Goal: Task Accomplishment & Management: Complete application form

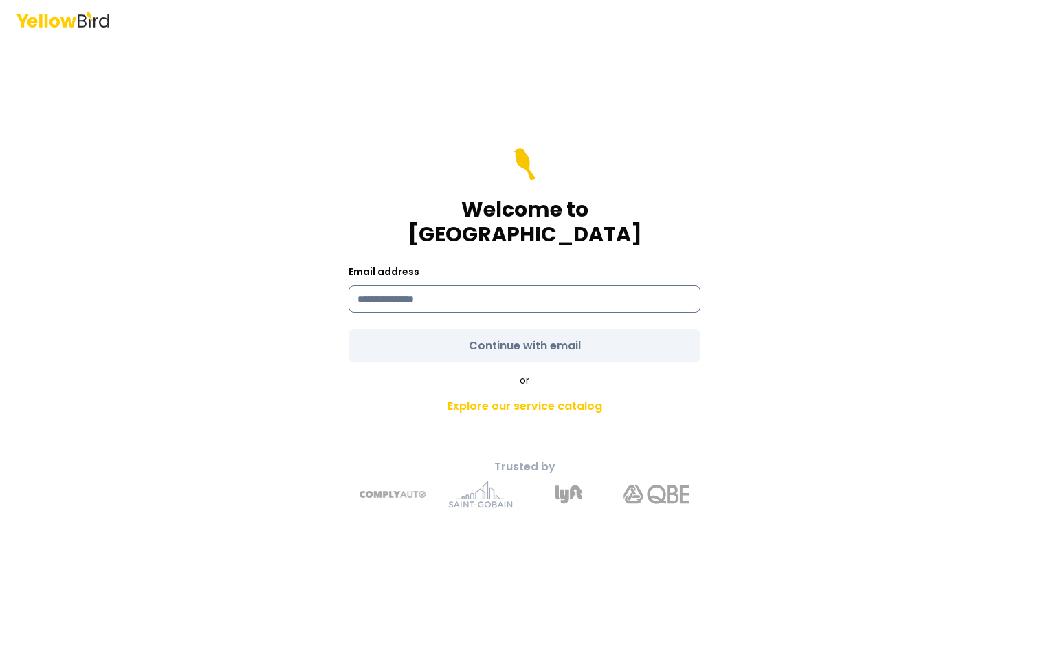
click at [487, 286] on input at bounding box center [525, 299] width 352 height 28
type input "**********"
click at [485, 337] on form "**********" at bounding box center [525, 255] width 352 height 215
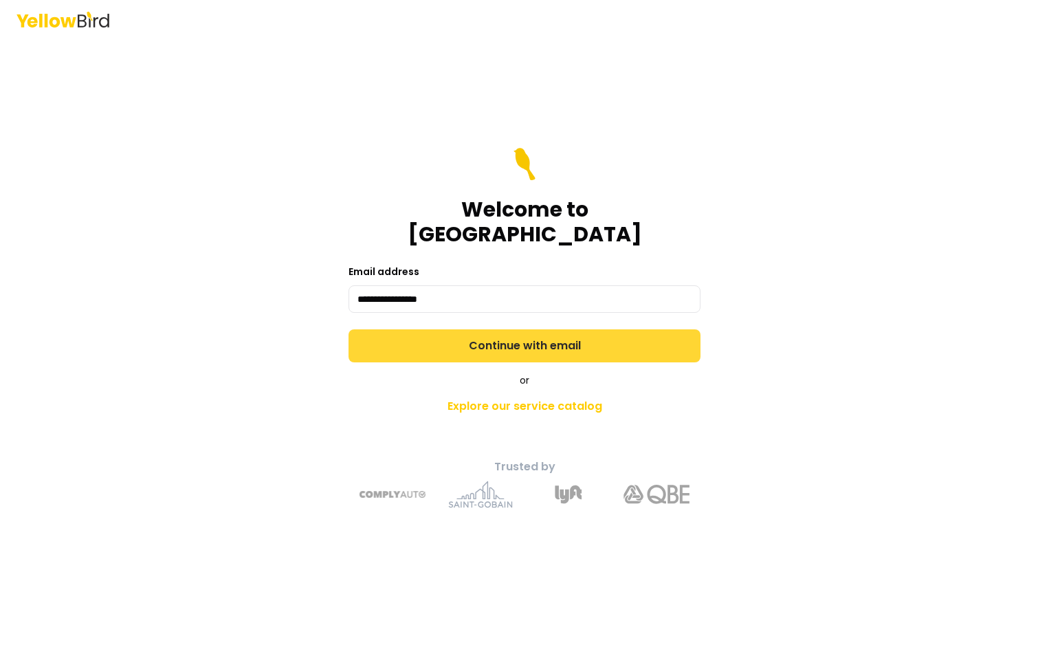
click at [498, 331] on button "Continue with email" at bounding box center [525, 345] width 352 height 33
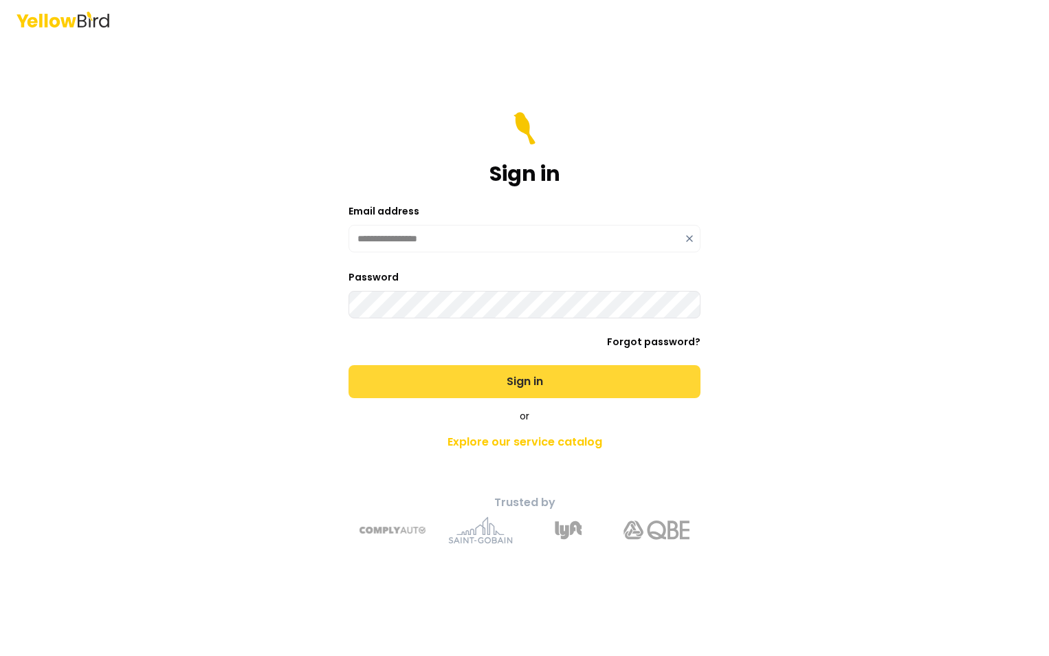
click at [349, 365] on button "Sign in" at bounding box center [525, 381] width 352 height 33
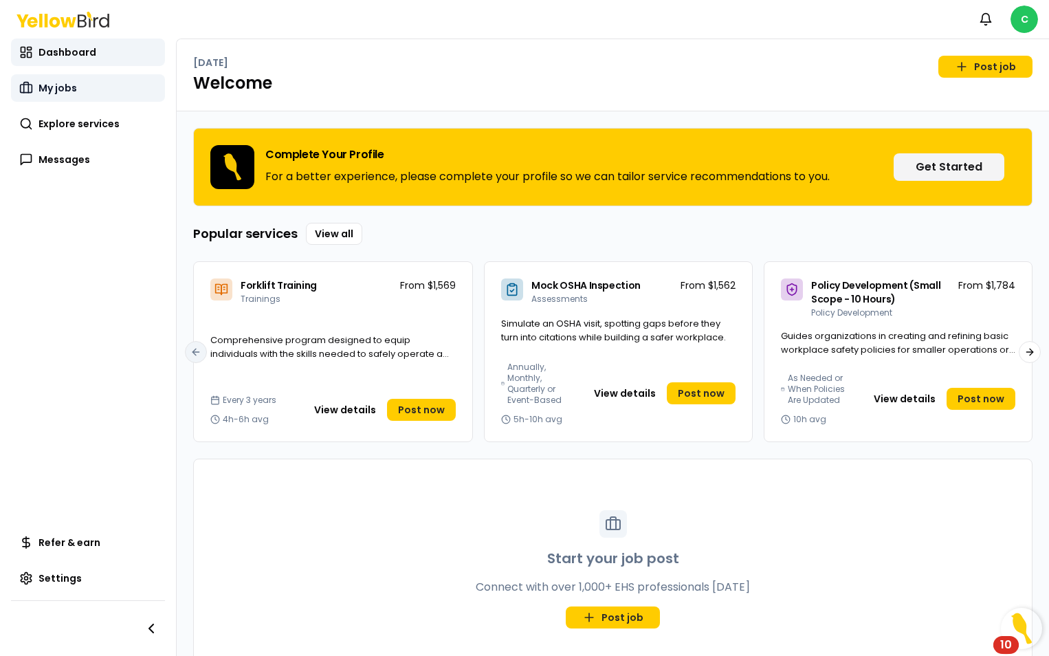
click at [68, 83] on span "My jobs" at bounding box center [58, 88] width 39 height 14
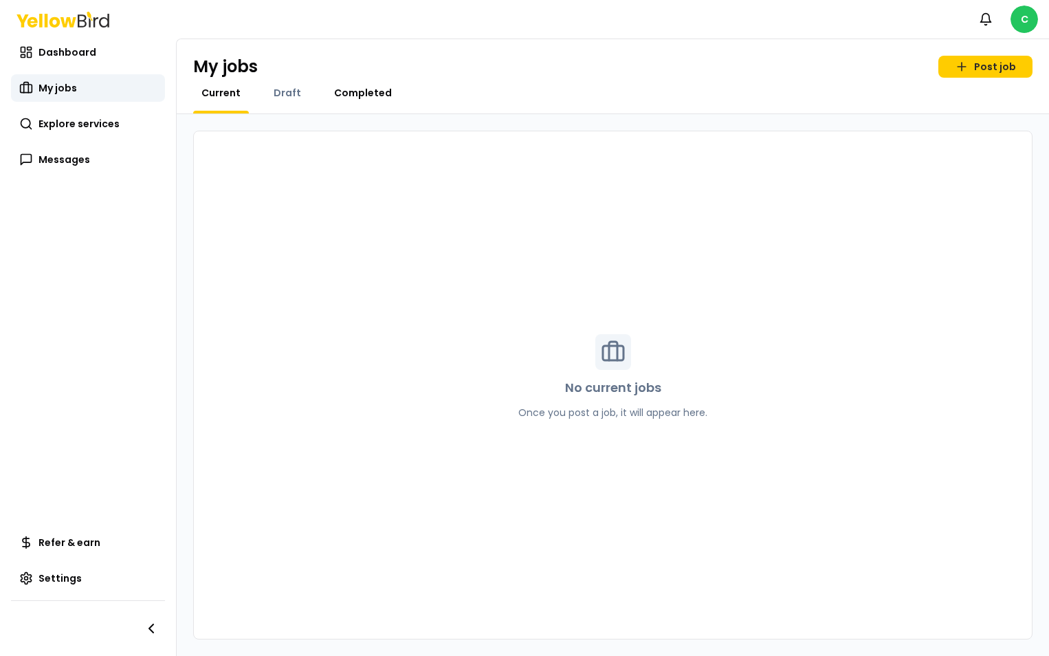
click at [340, 92] on span "Completed" at bounding box center [363, 93] width 58 height 14
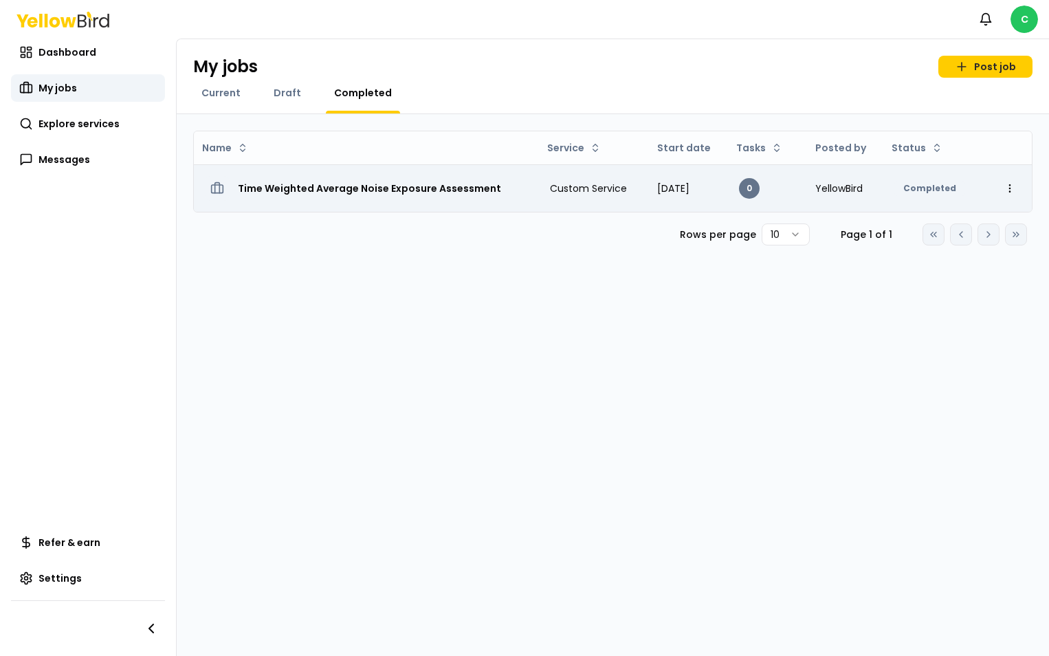
click at [358, 188] on h3 "Time Weighted Average Noise Exposure Assessment" at bounding box center [369, 188] width 263 height 25
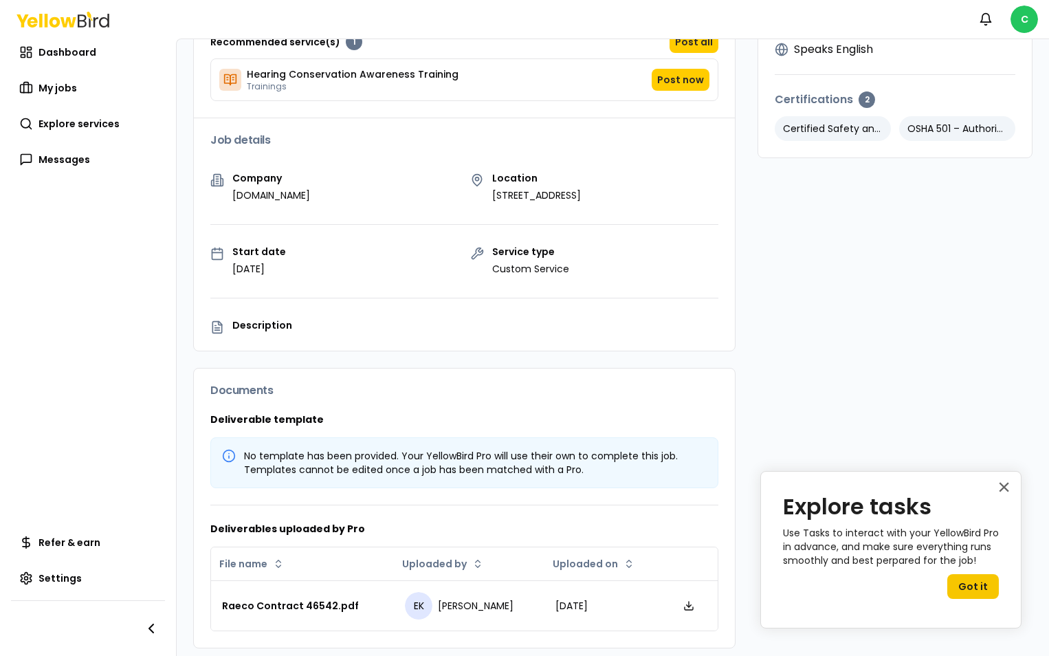
scroll to position [251, 0]
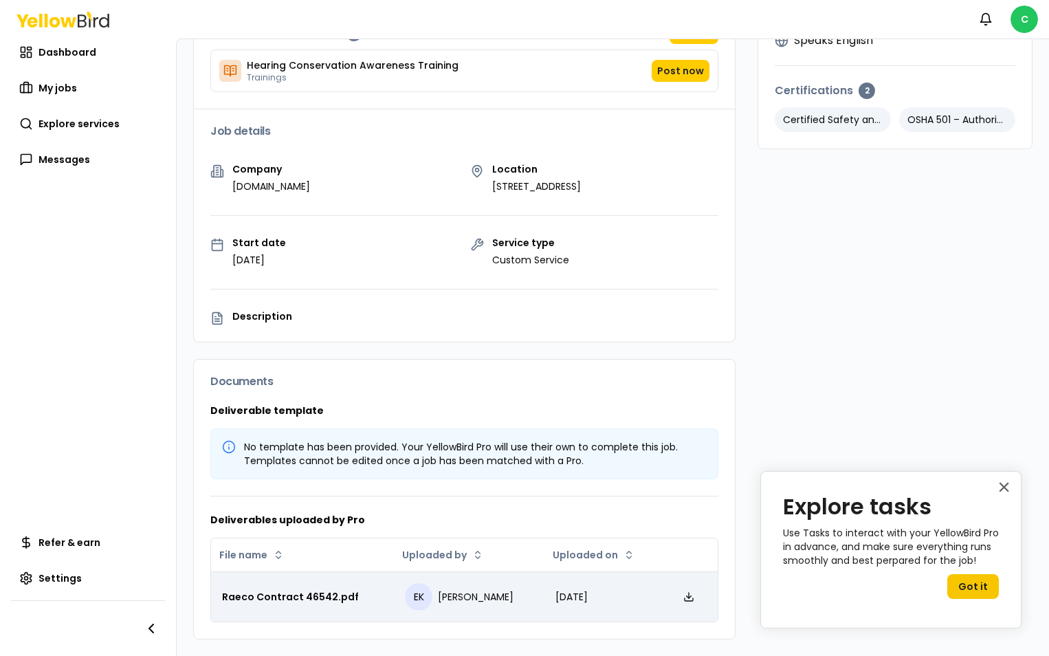
click at [316, 593] on div "Raeco Contract 46542.pdf" at bounding box center [302, 597] width 161 height 14
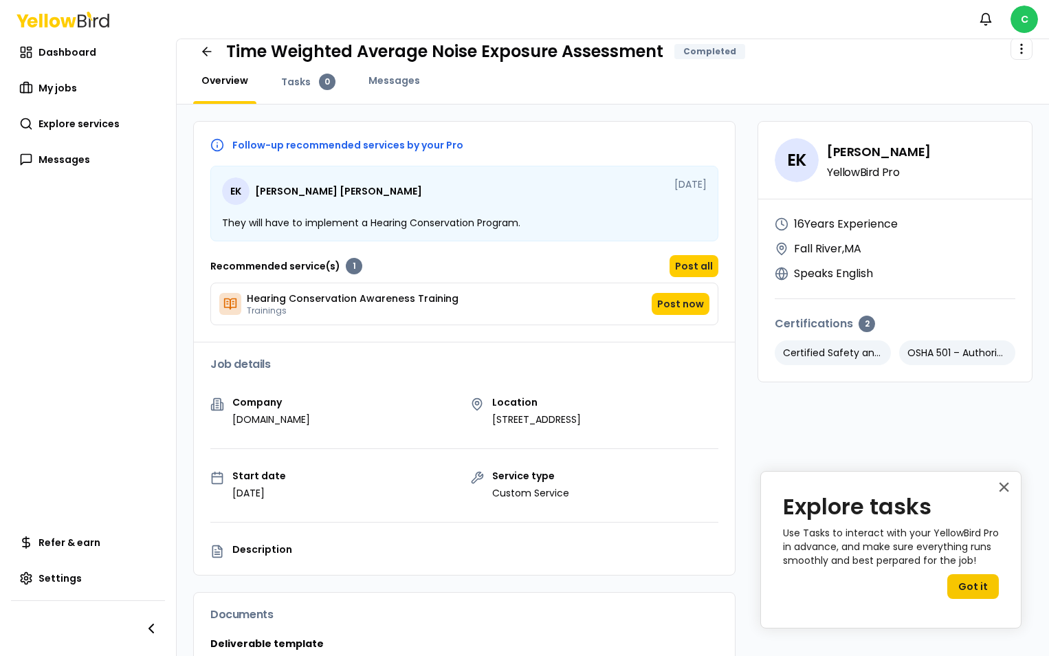
scroll to position [0, 0]
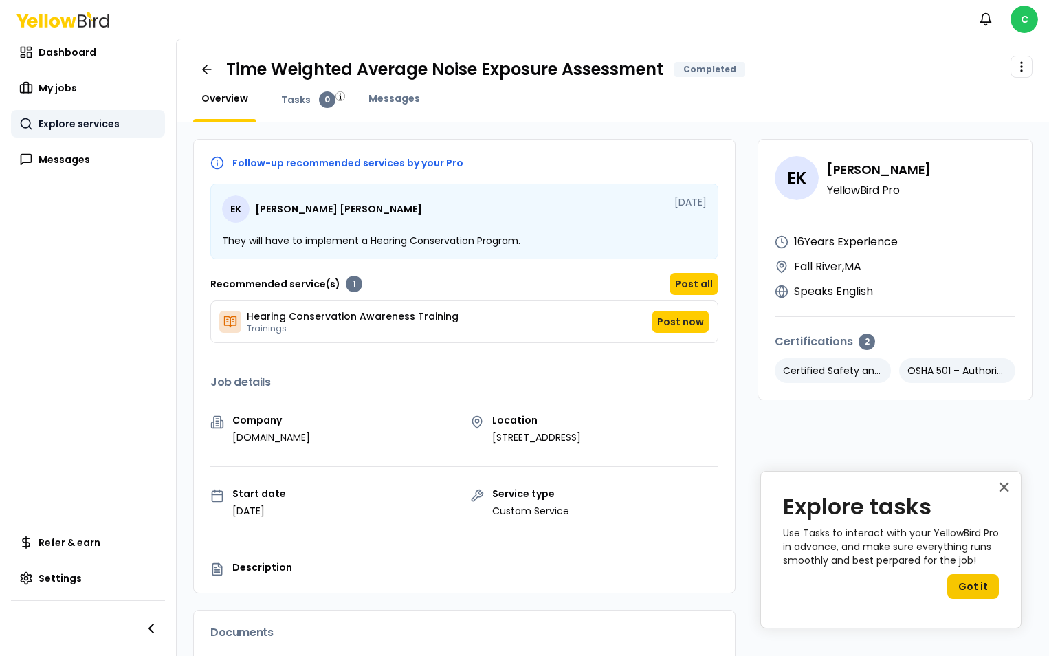
click at [98, 125] on span "Explore services" at bounding box center [79, 124] width 81 height 14
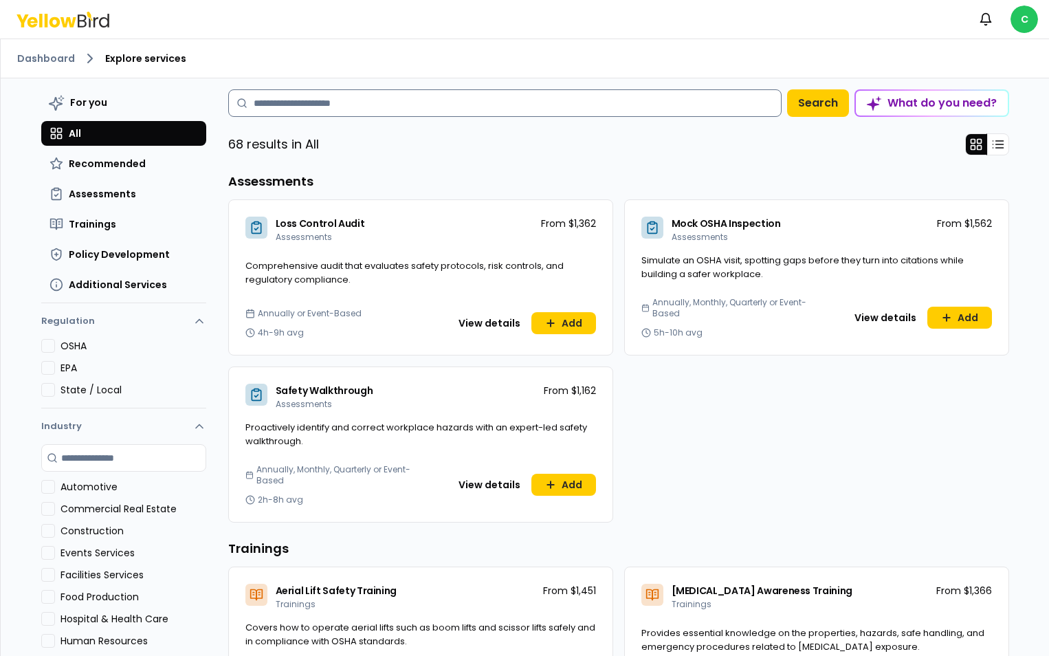
click at [294, 111] on input at bounding box center [504, 103] width 553 height 28
type input "**********"
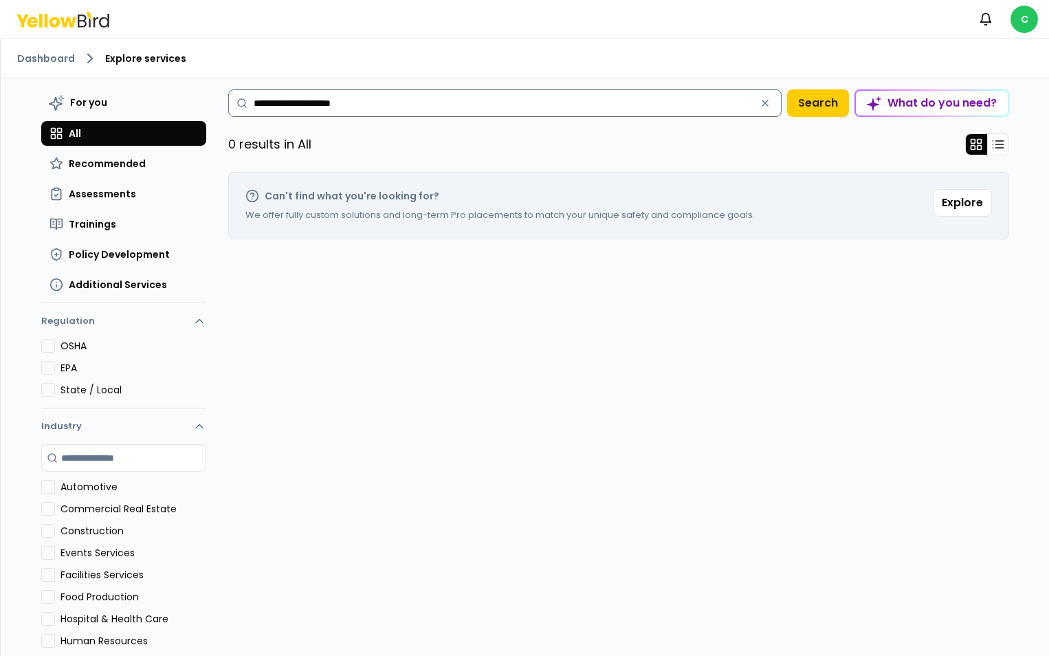
drag, startPoint x: 361, startPoint y: 104, endPoint x: 248, endPoint y: 105, distance: 113.5
click at [248, 105] on input "**********" at bounding box center [504, 103] width 553 height 28
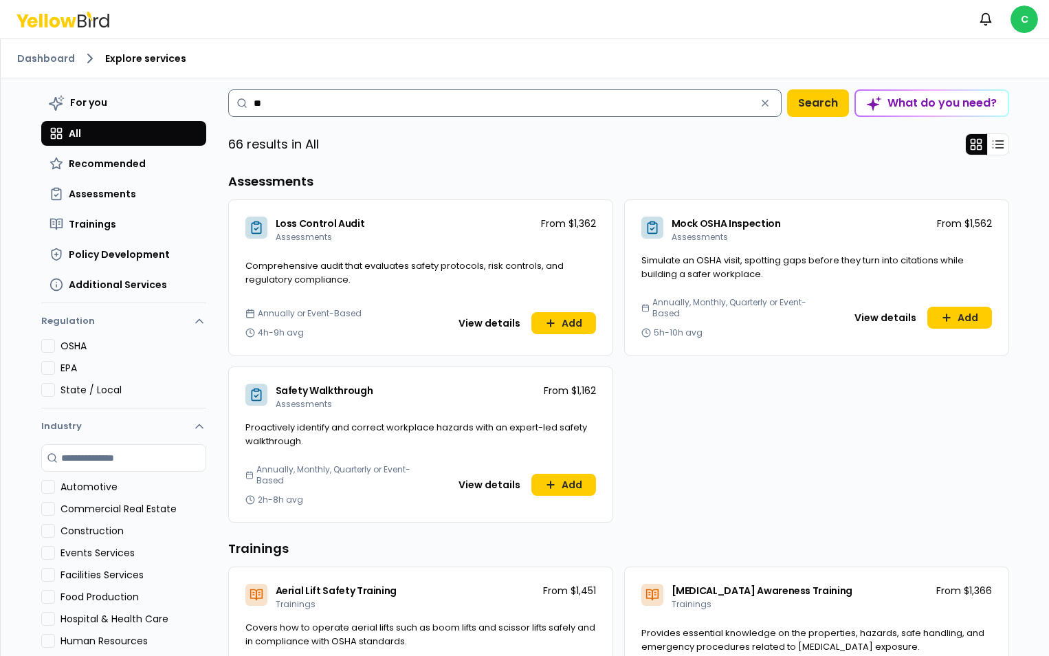
type input "*"
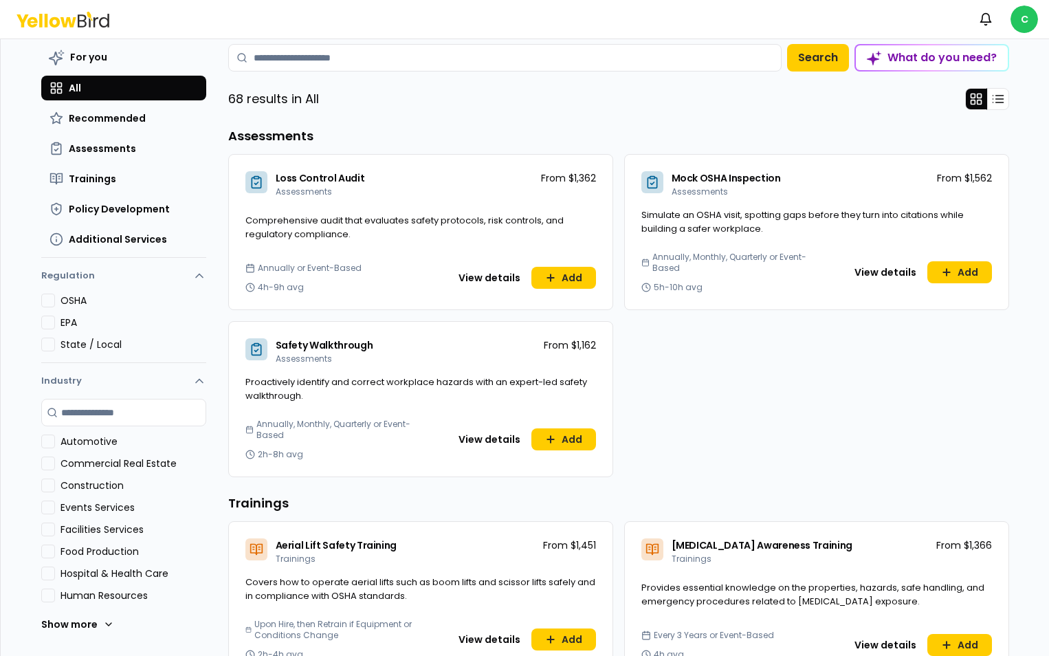
scroll to position [138, 0]
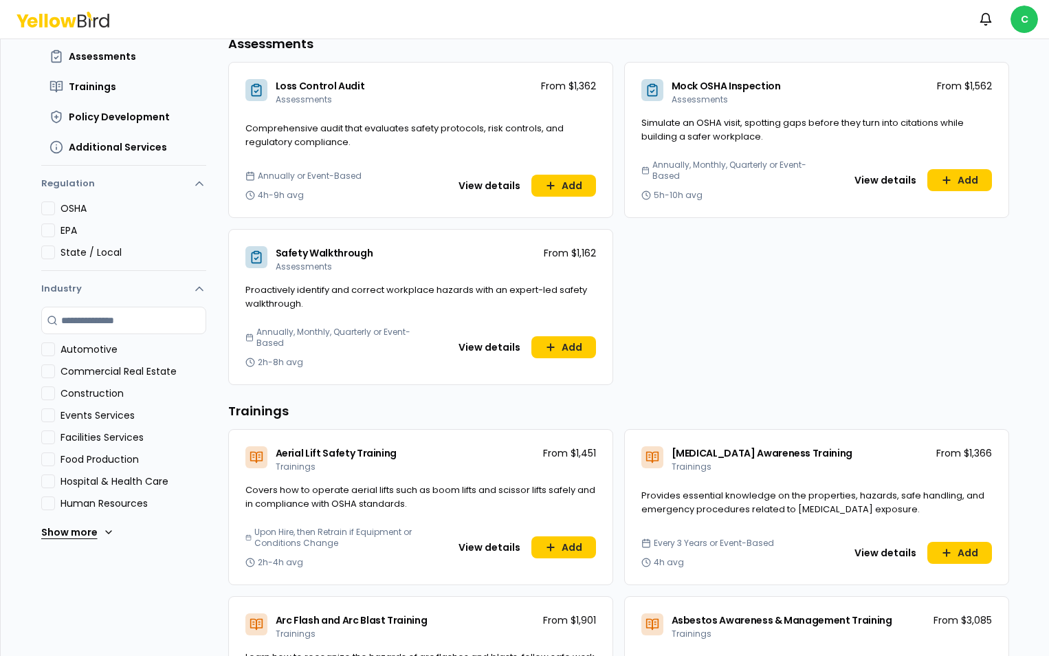
click at [68, 529] on button "Show more" at bounding box center [77, 532] width 73 height 28
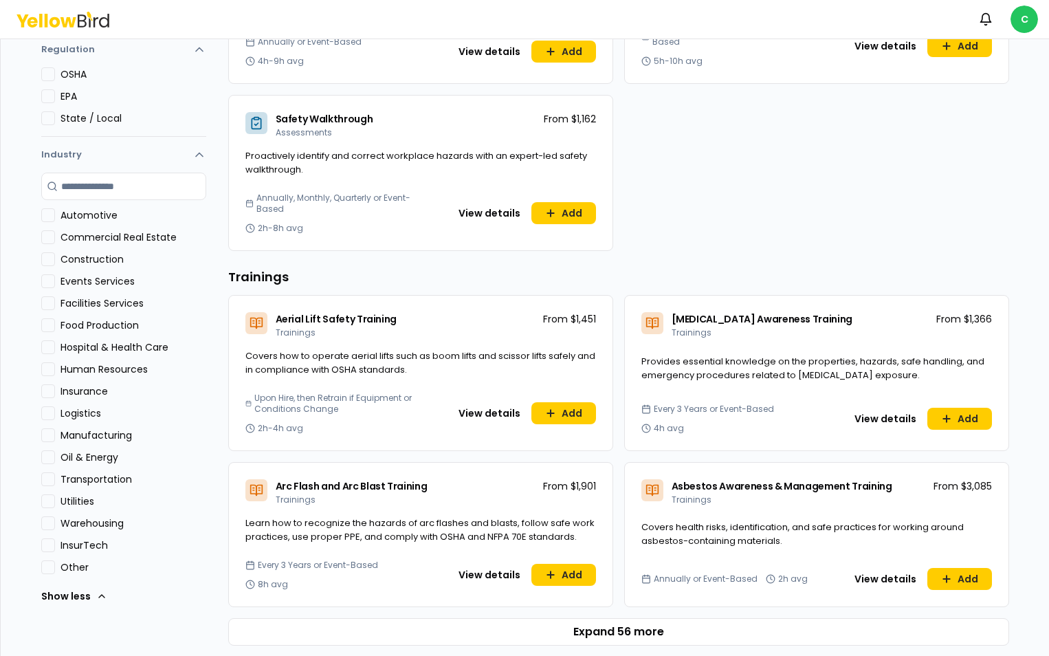
scroll to position [275, 0]
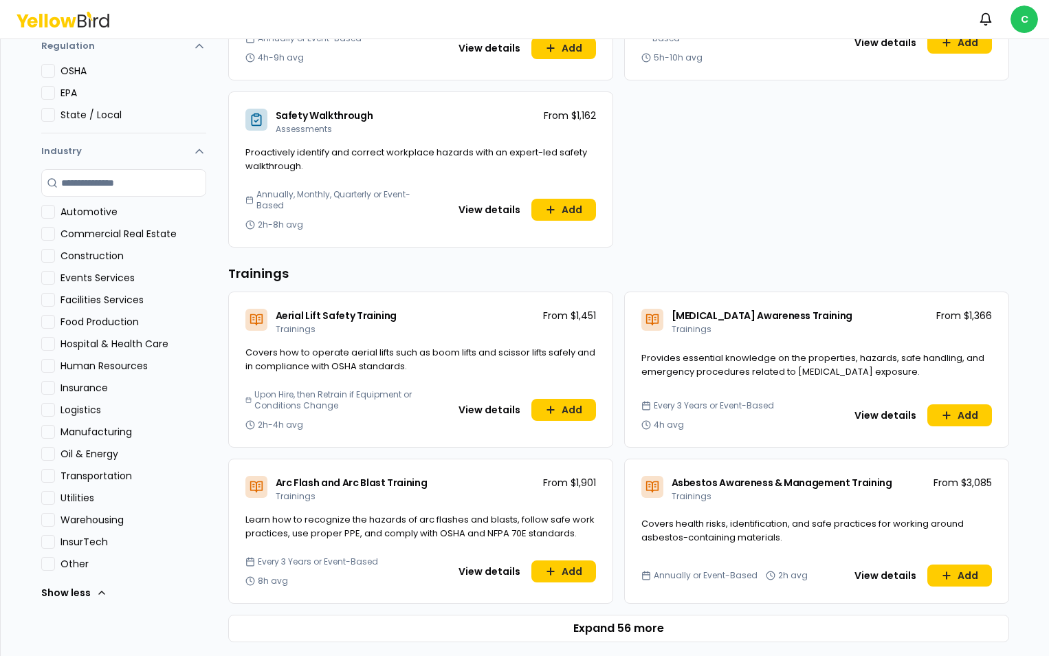
click at [46, 345] on Care "Hospital & Health Care" at bounding box center [48, 344] width 14 height 14
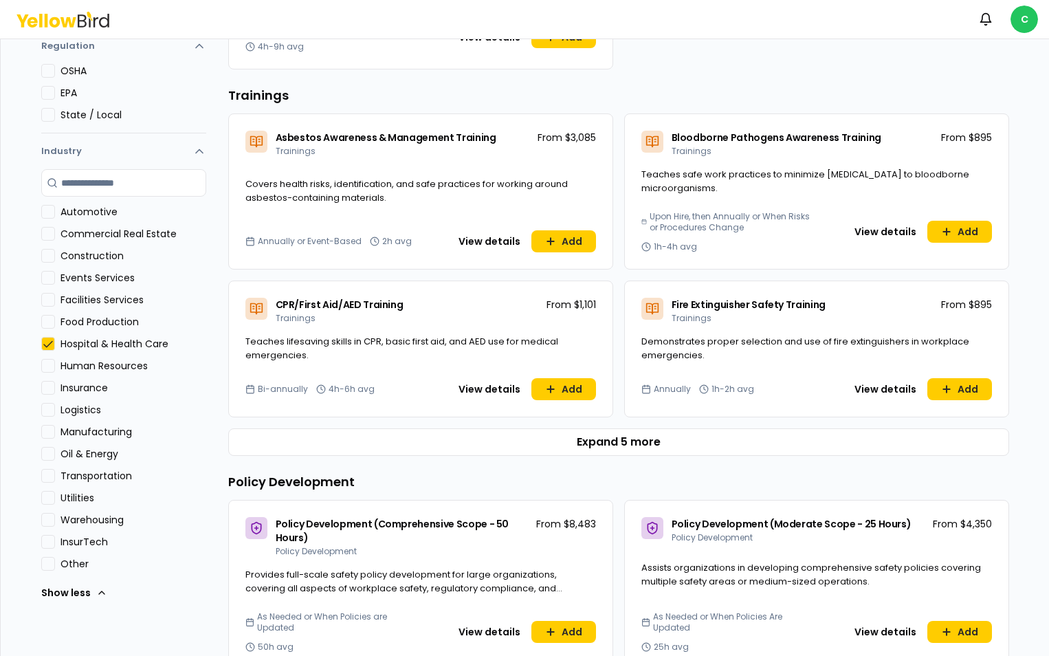
click at [34, 347] on div "For you All Recommended Assessments Trainings Policy Development Additional Ser…" at bounding box center [525, 111] width 990 height 617
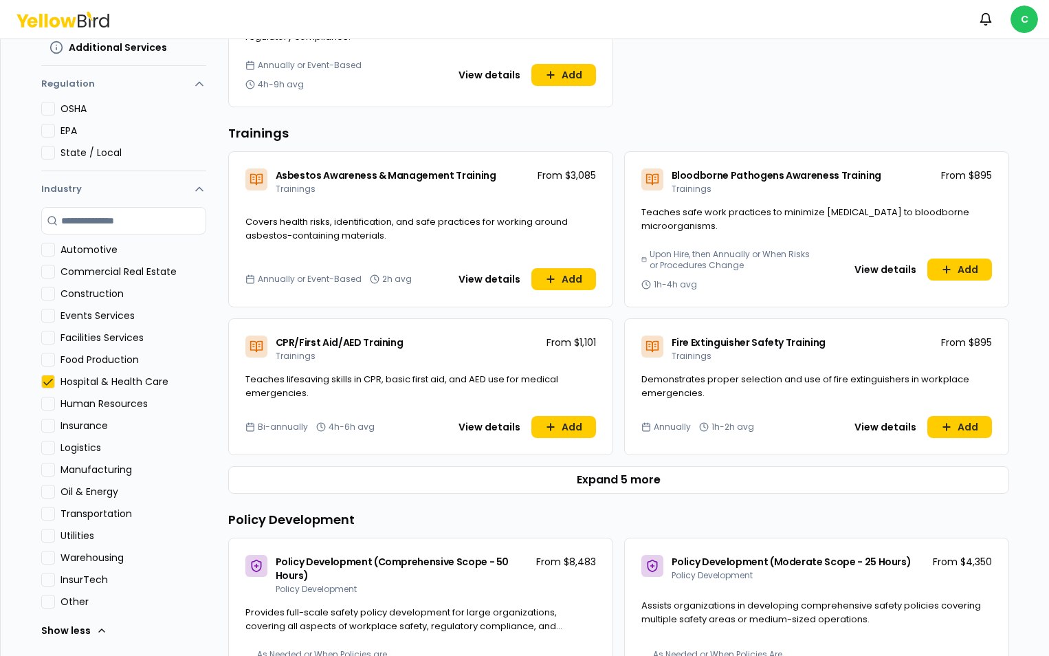
scroll to position [206, 0]
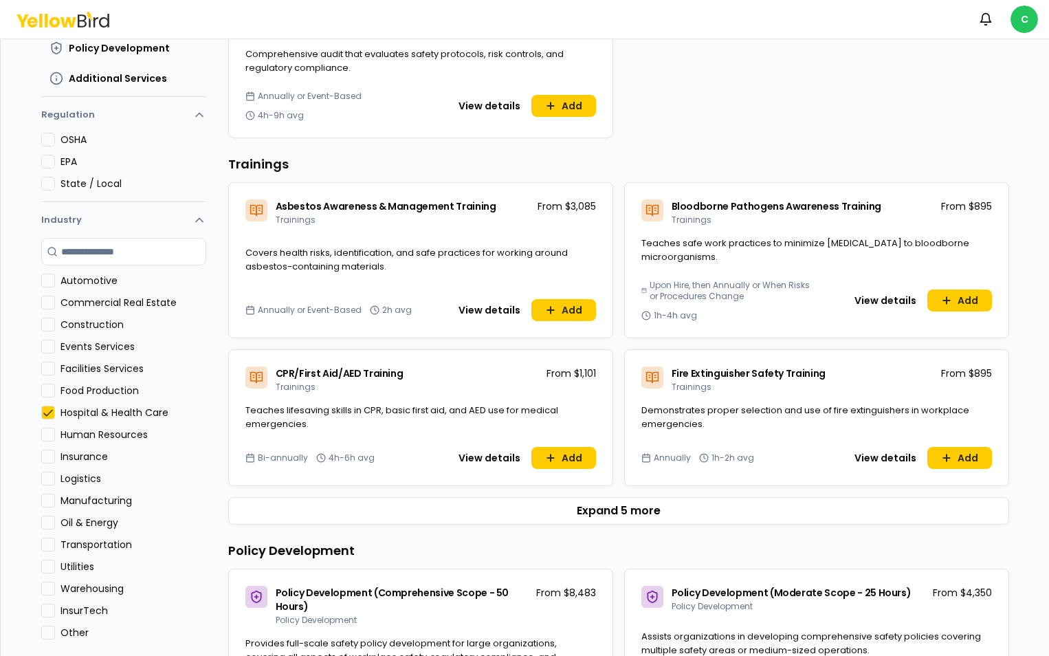
click at [43, 413] on Care "Hospital & Health Care" at bounding box center [48, 413] width 14 height 14
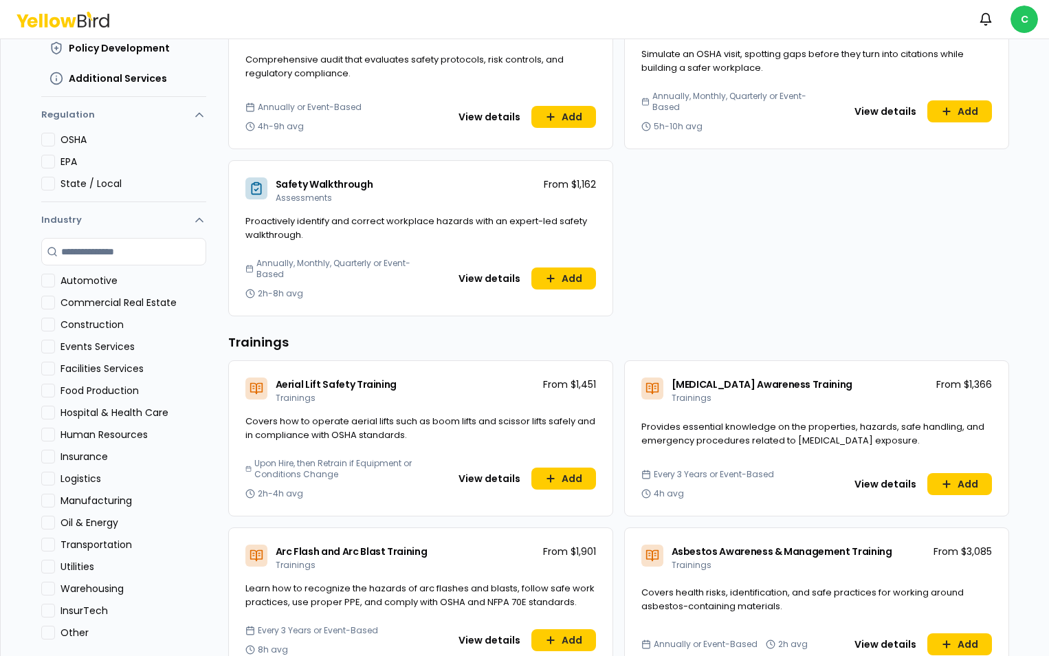
scroll to position [0, 0]
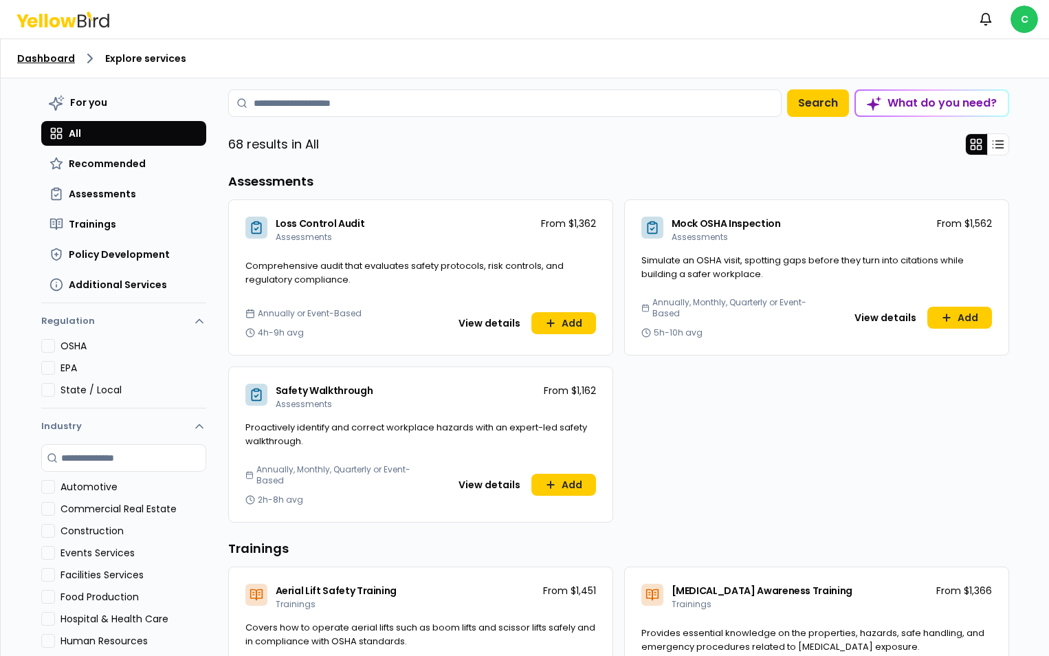
click at [57, 64] on link "Dashboard" at bounding box center [46, 59] width 58 height 14
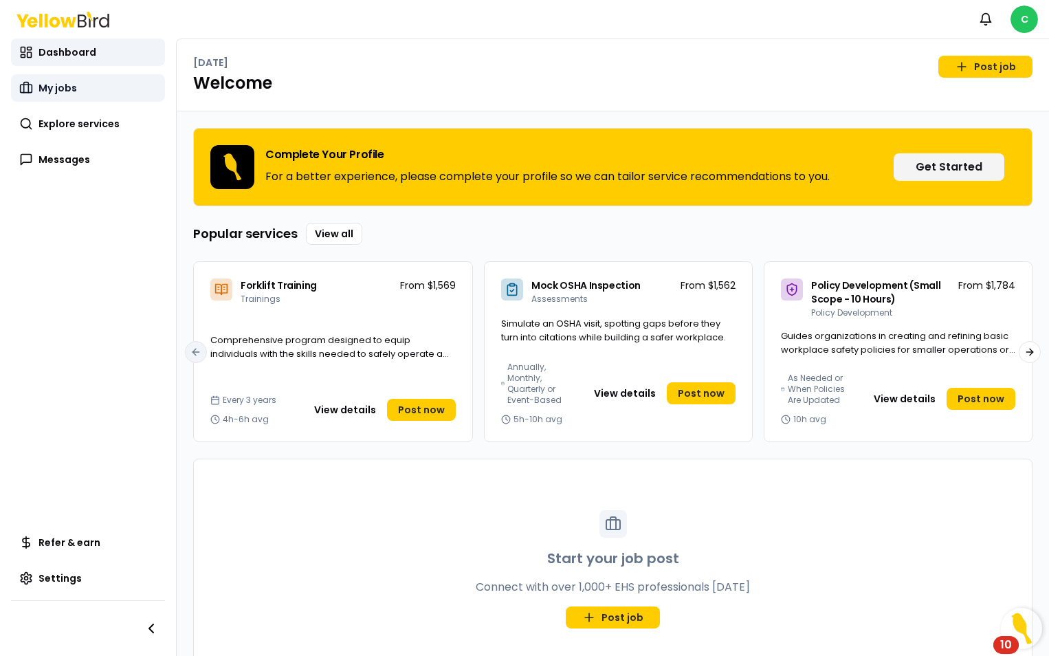
click at [65, 93] on span "My jobs" at bounding box center [58, 88] width 39 height 14
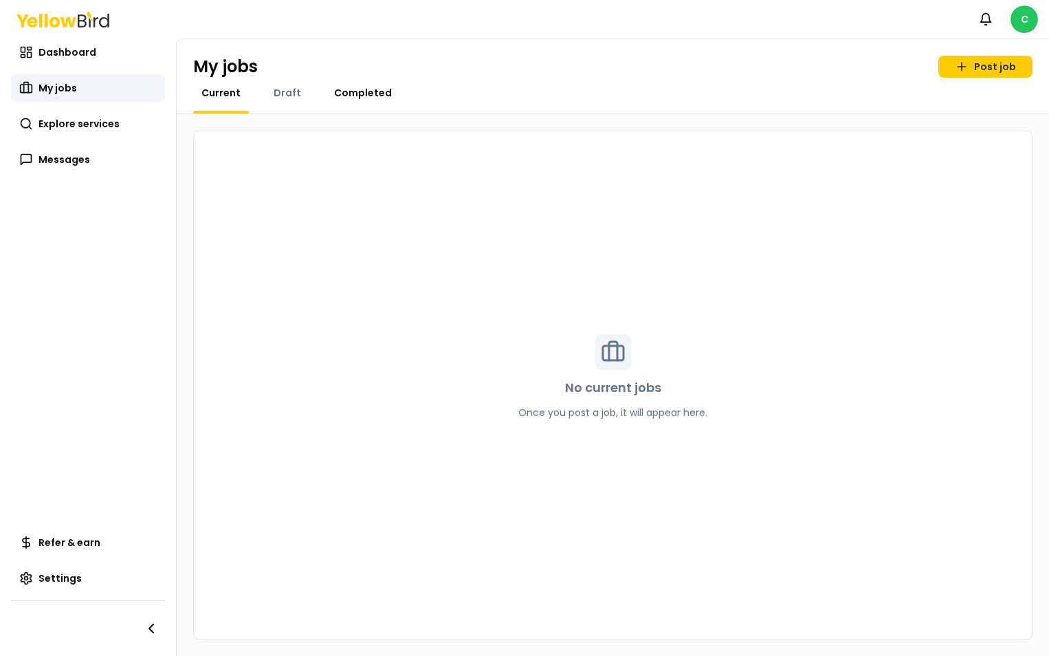
click at [341, 93] on span "Completed" at bounding box center [363, 93] width 58 height 14
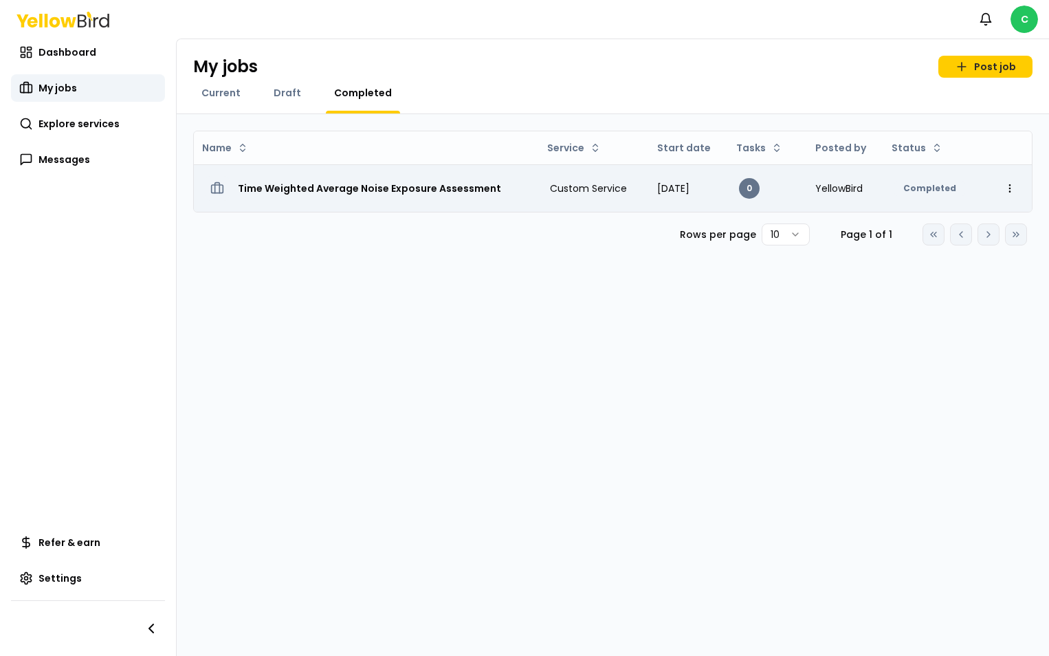
click at [373, 185] on h3 "Time Weighted Average Noise Exposure Assessment" at bounding box center [369, 188] width 263 height 25
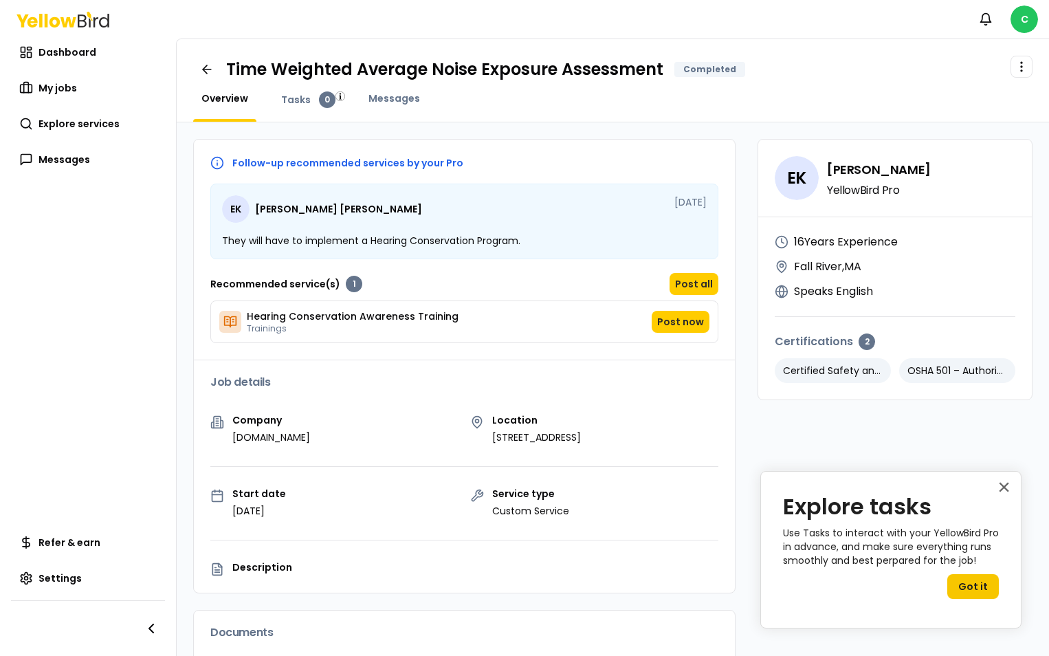
scroll to position [69, 0]
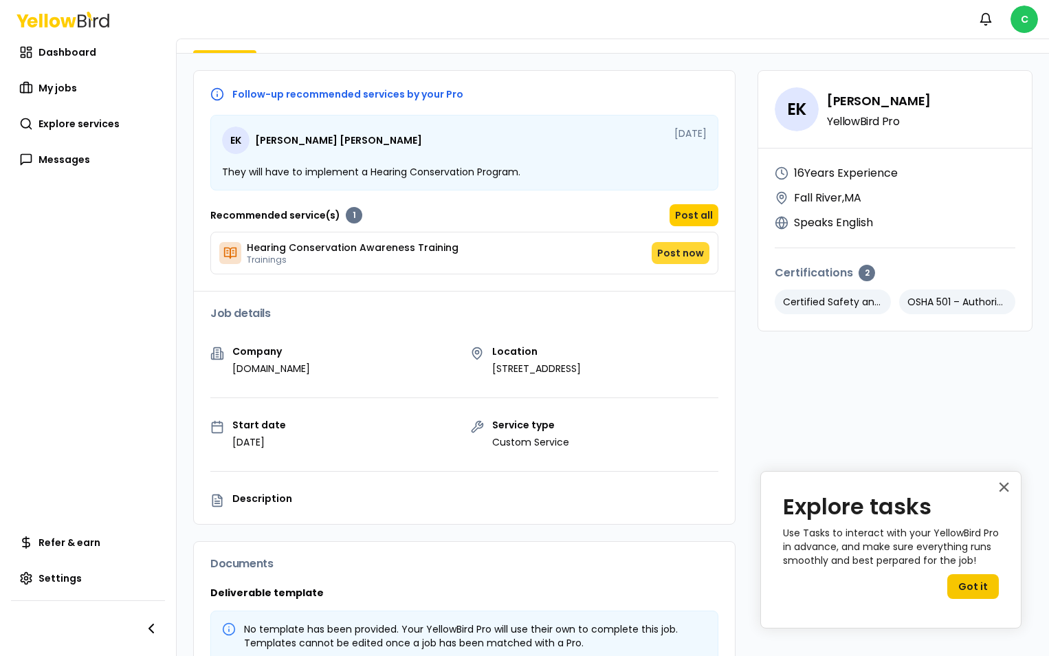
click at [674, 252] on button "Post now" at bounding box center [681, 253] width 58 height 22
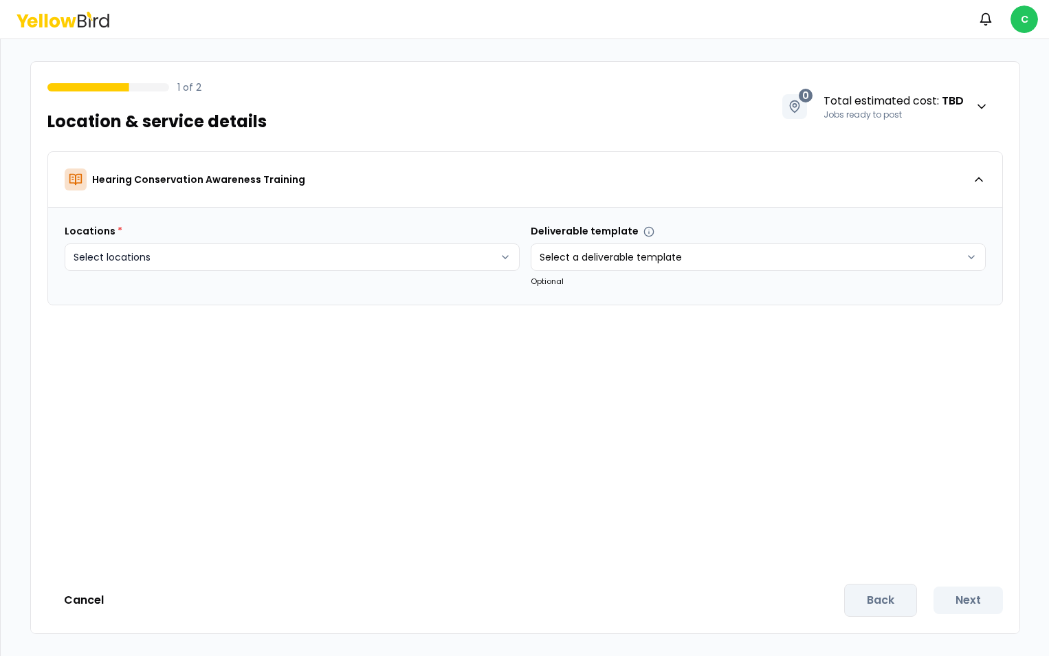
click at [502, 256] on html "Notifications C 1 of 2 Location & service details 0 Total estimated cost : TBD …" at bounding box center [524, 328] width 1049 height 656
click at [580, 256] on html "Notifications C 1 of 2 Location & service details 0 Total estimated cost : TBD …" at bounding box center [524, 328] width 1049 height 656
click at [958, 256] on html "Notifications C 1 of 2 Location & service details 0 Total estimated cost : TBD …" at bounding box center [524, 328] width 1049 height 656
click at [415, 366] on html "Notifications C 1 of 2 Location & service details 0 Total estimated cost : TBD …" at bounding box center [524, 328] width 1049 height 656
